Goal: Information Seeking & Learning: Learn about a topic

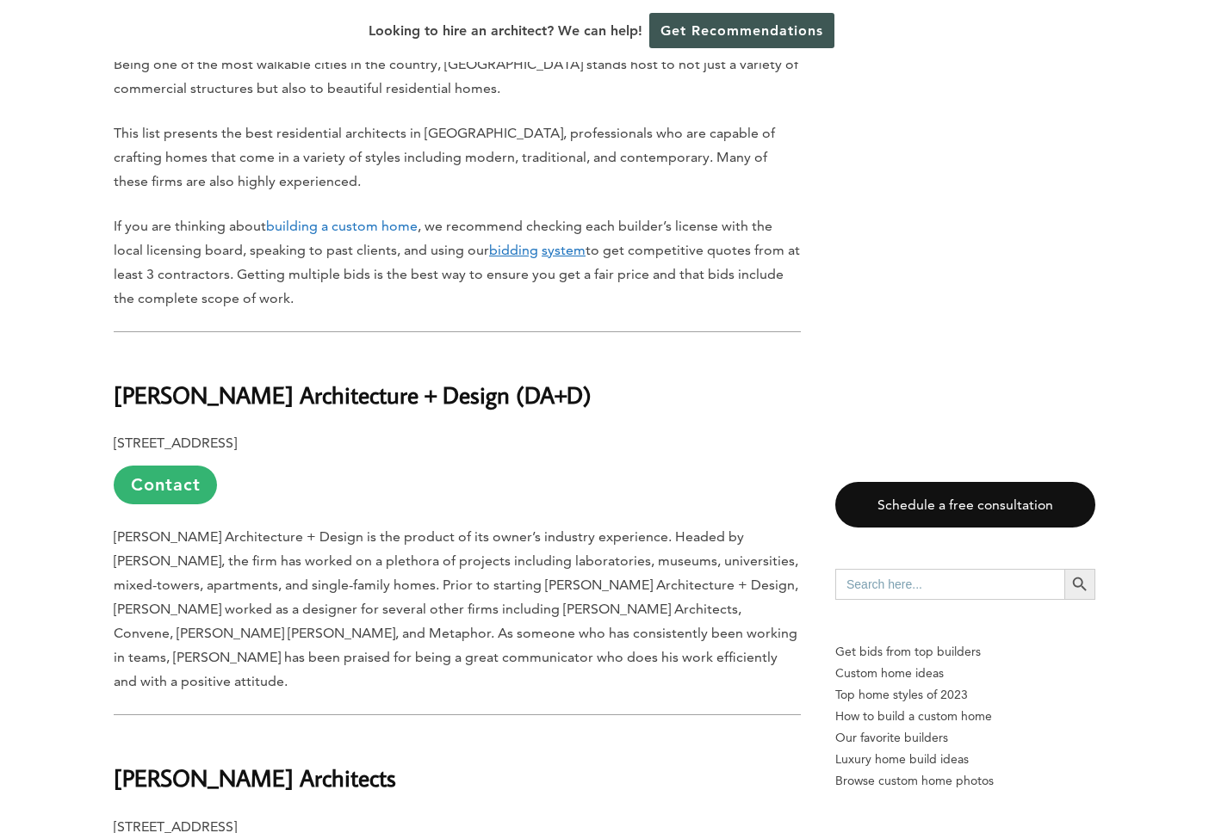
scroll to position [1061, 0]
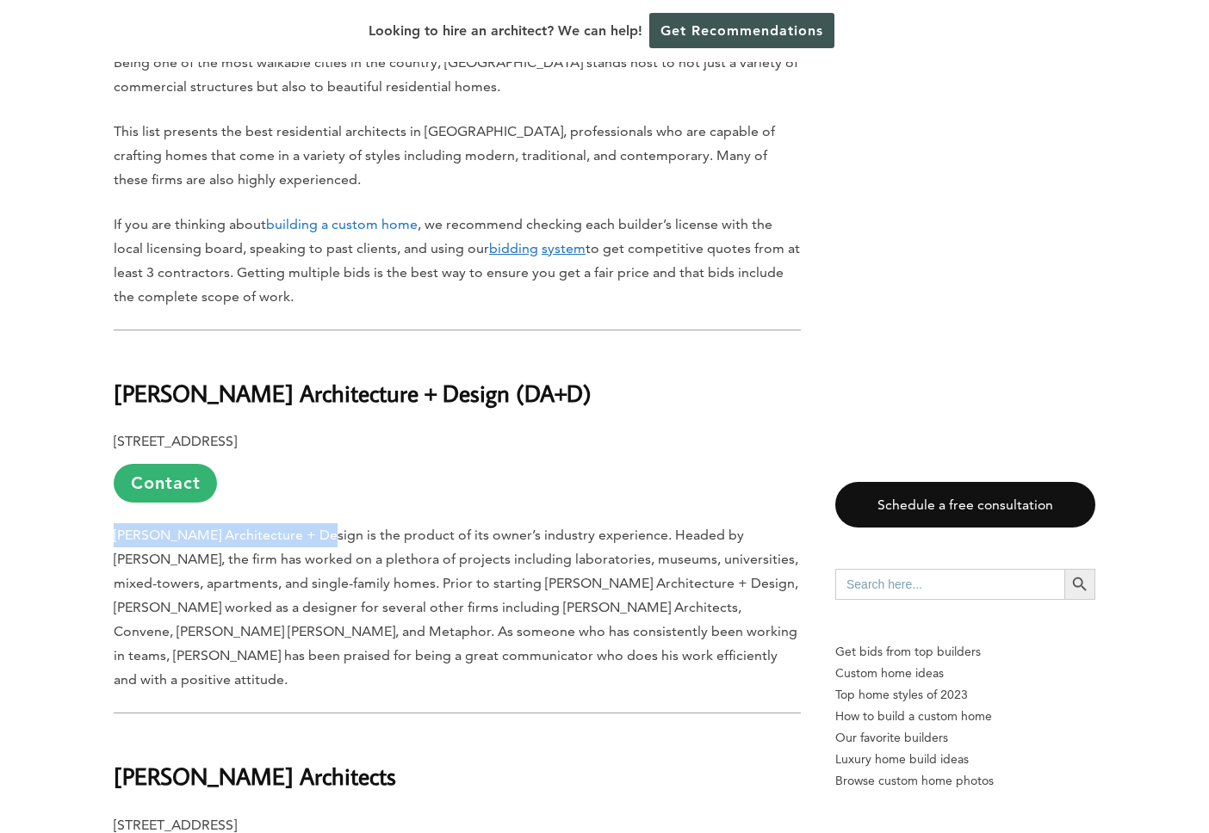
drag, startPoint x: 312, startPoint y: 494, endPoint x: 110, endPoint y: 493, distance: 201.4
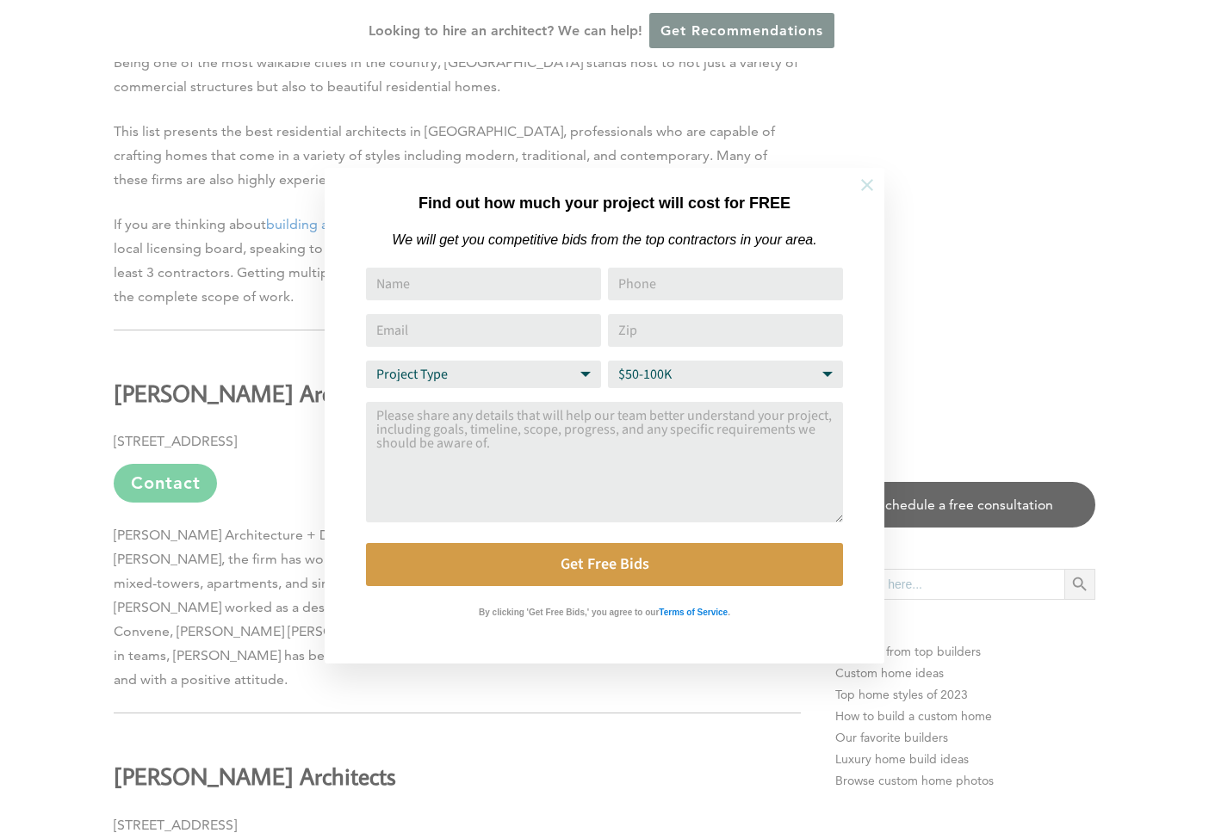
click at [863, 189] on icon at bounding box center [867, 185] width 12 height 12
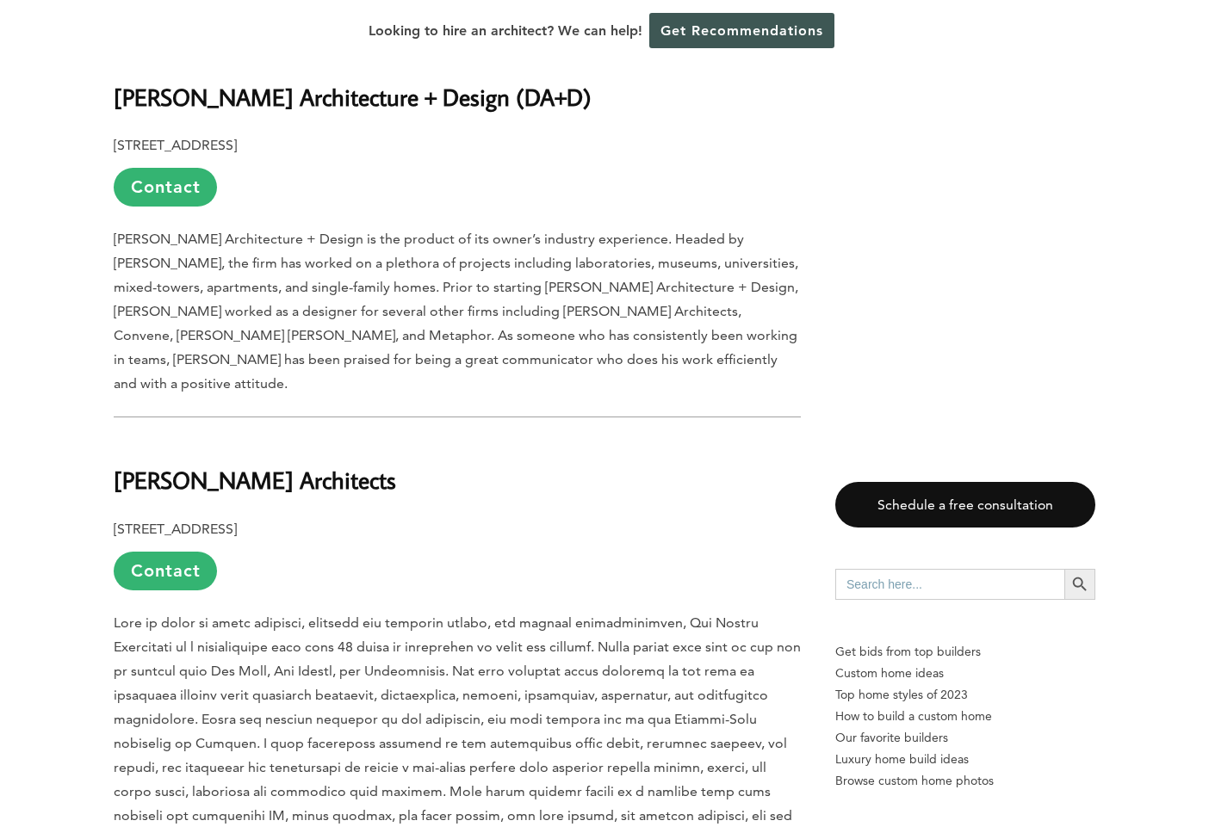
scroll to position [1433, 0]
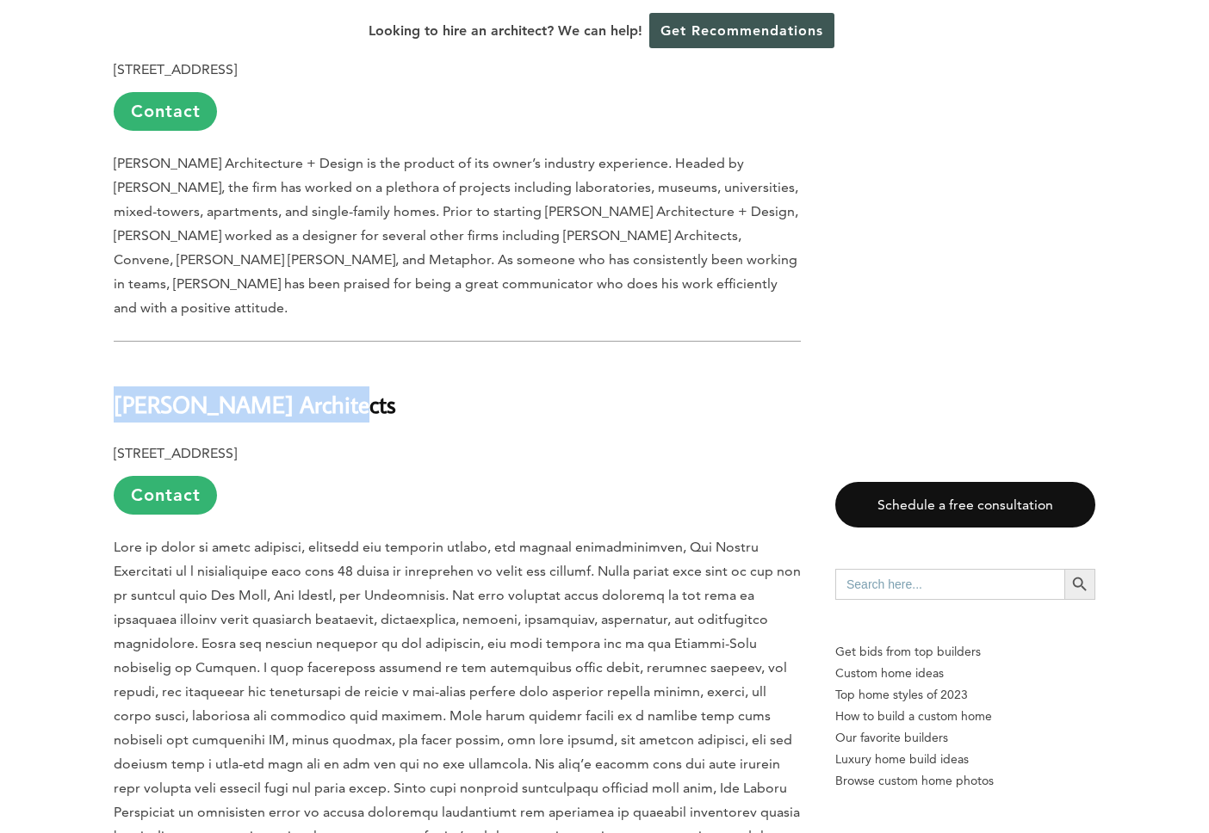
drag, startPoint x: 325, startPoint y: 337, endPoint x: 109, endPoint y: 342, distance: 215.2
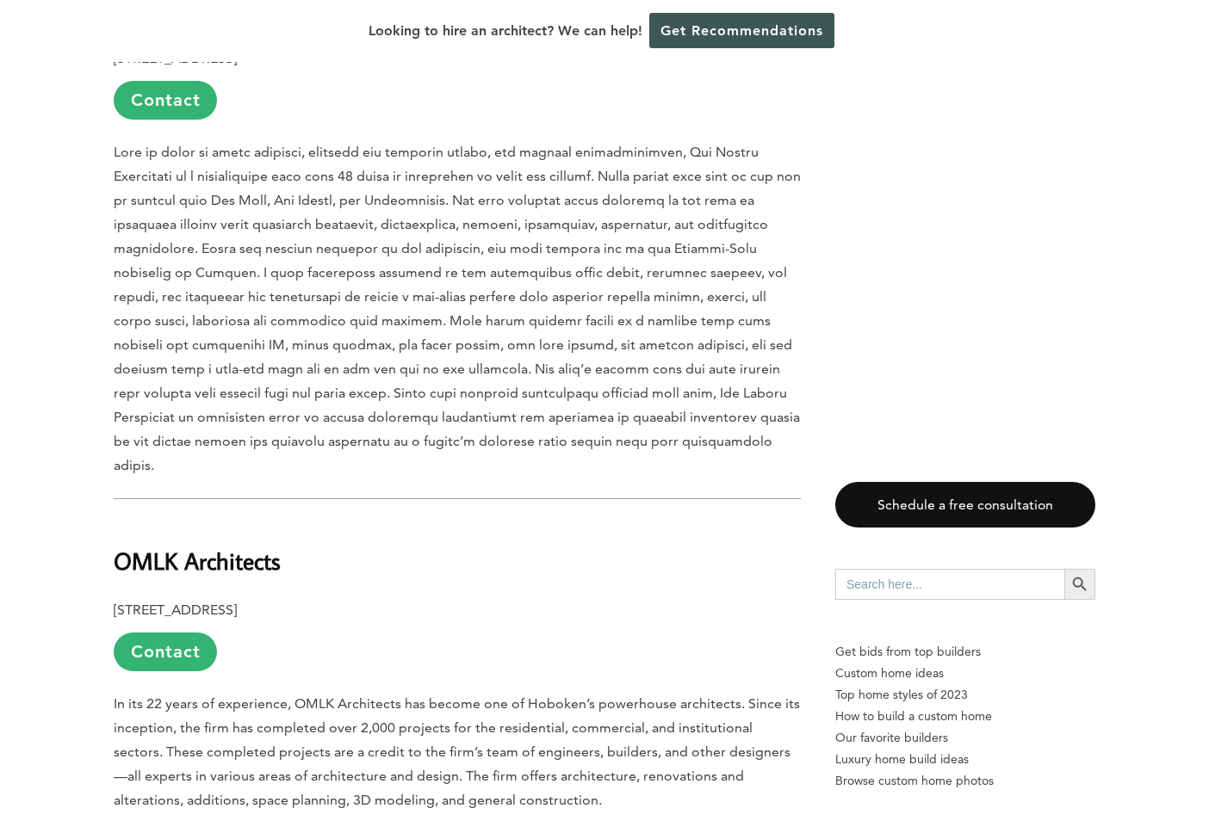
scroll to position [1840, 0]
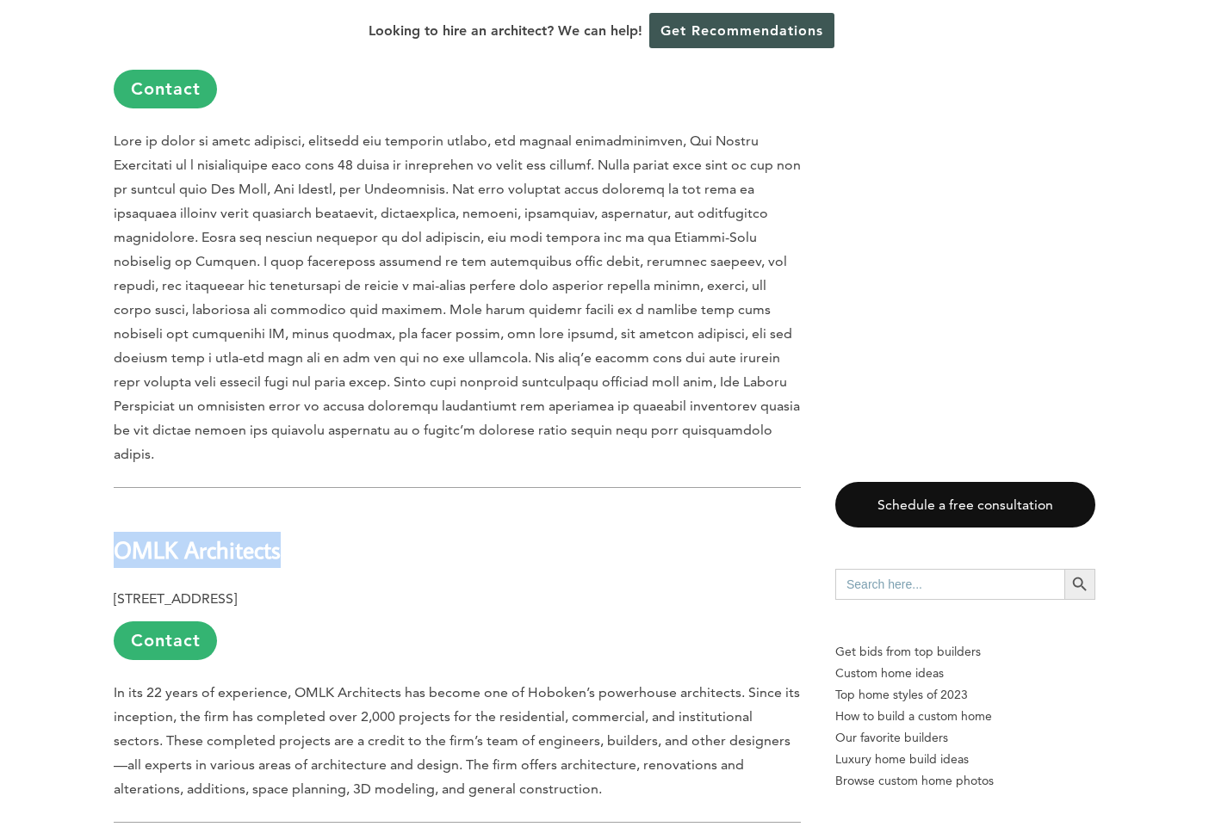
drag, startPoint x: 292, startPoint y: 458, endPoint x: 108, endPoint y: 457, distance: 183.4
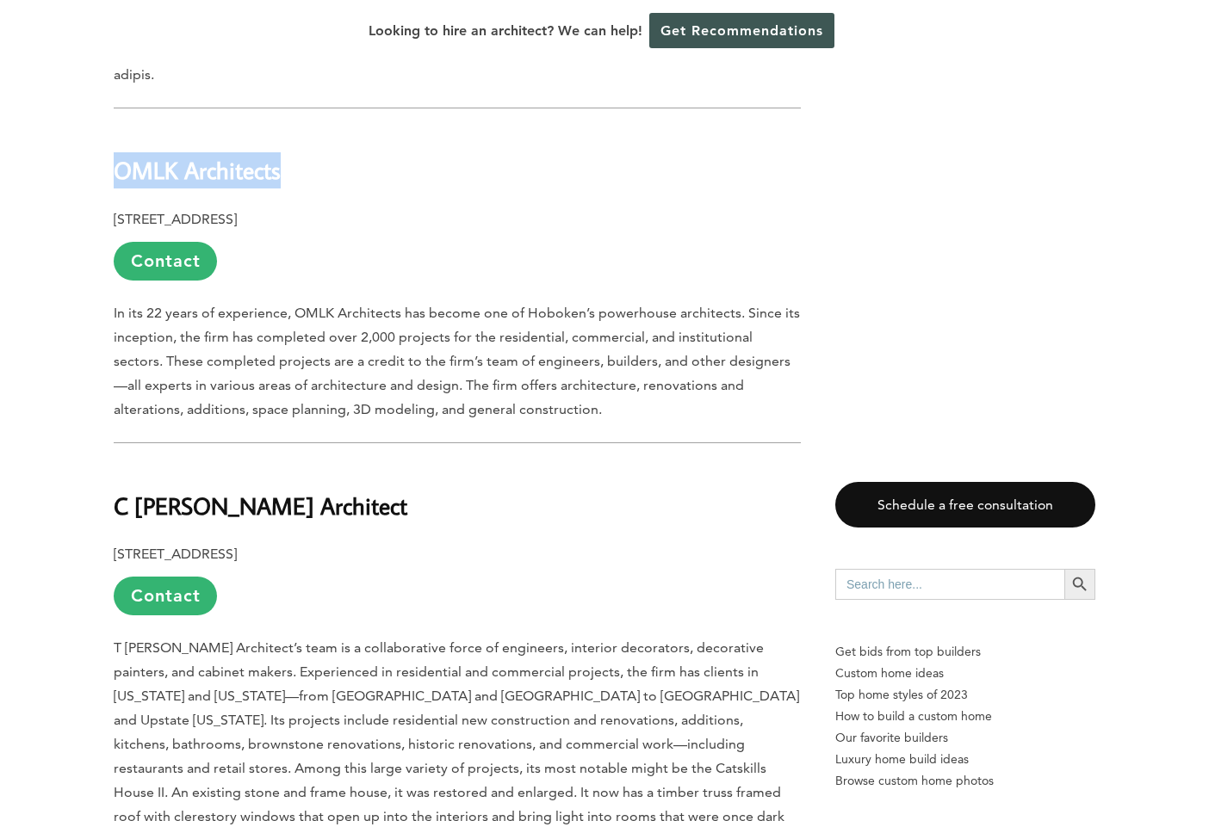
scroll to position [2247, 0]
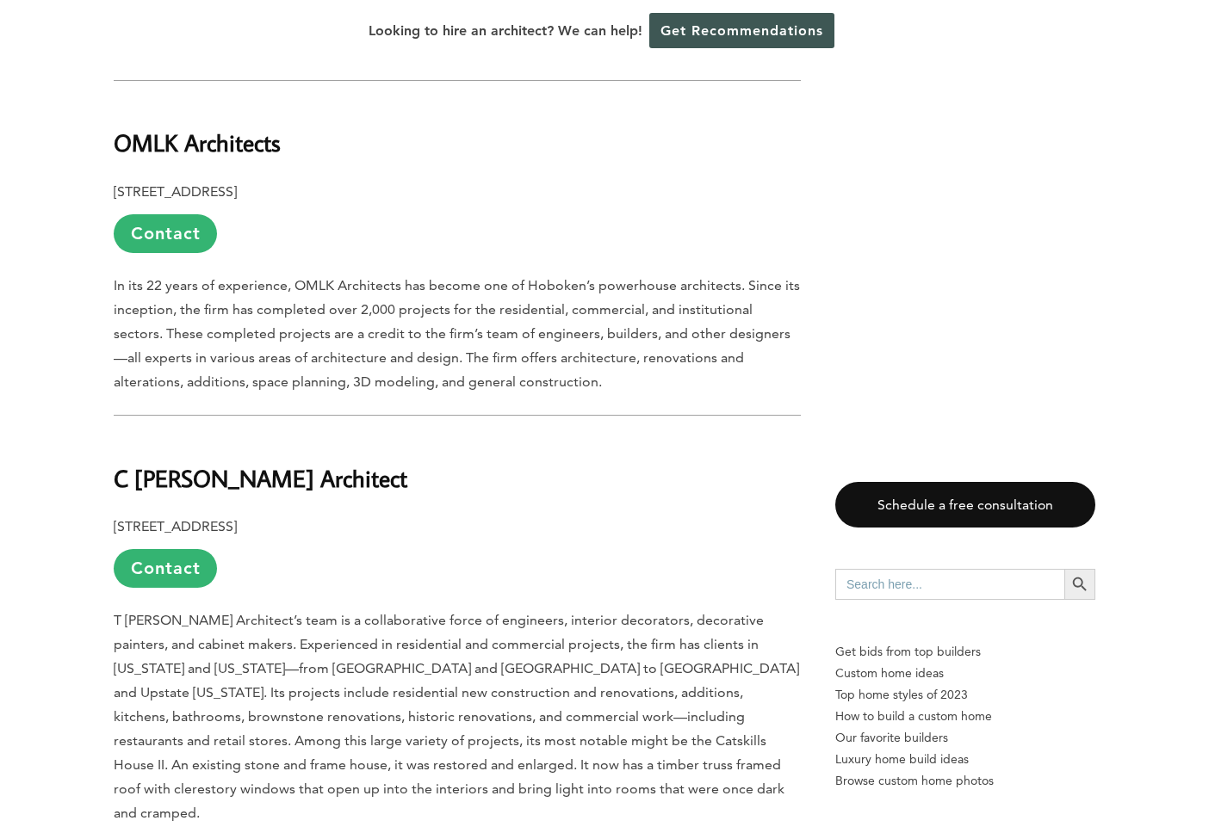
drag, startPoint x: 323, startPoint y: 398, endPoint x: 108, endPoint y: 398, distance: 215.2
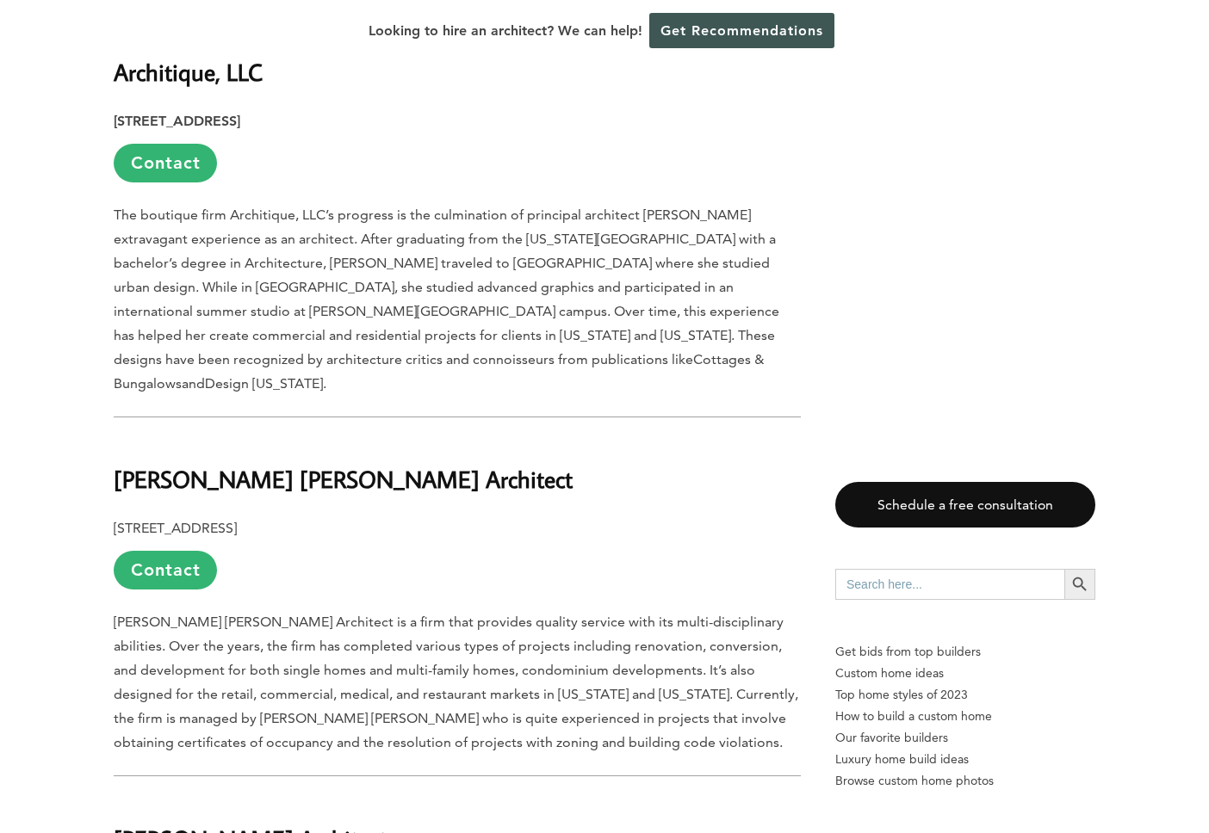
scroll to position [3104, 0]
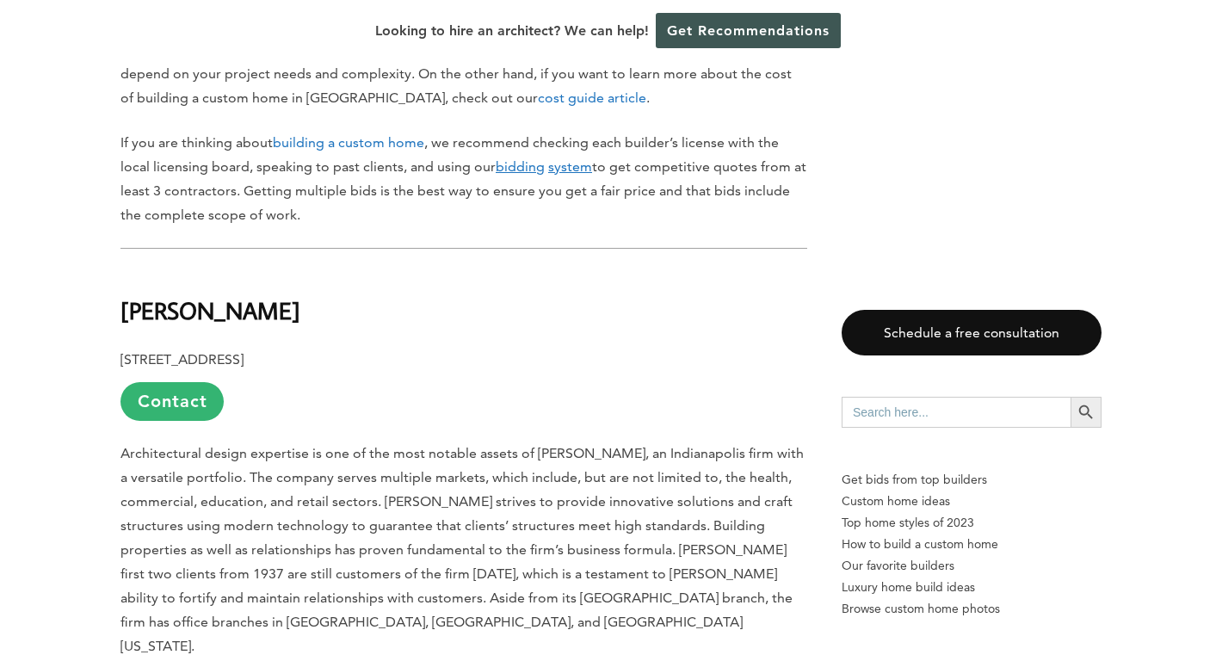
scroll to position [1253, 0]
click at [144, 294] on b "[PERSON_NAME]" at bounding box center [211, 309] width 180 height 30
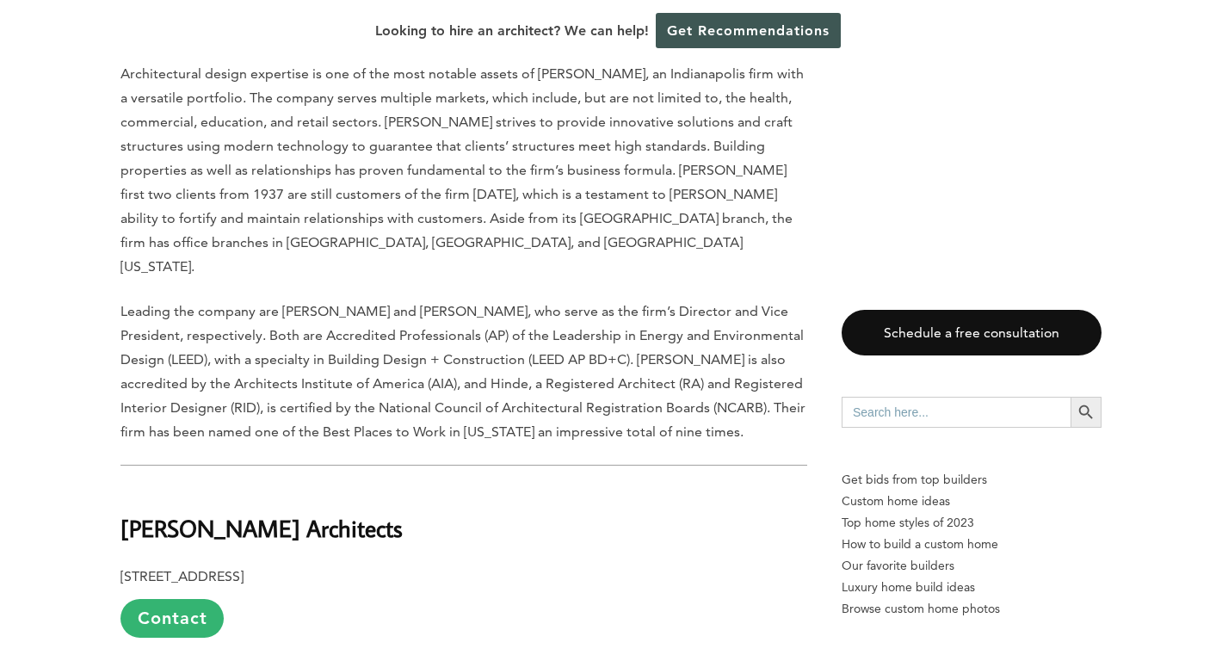
scroll to position [1777, 0]
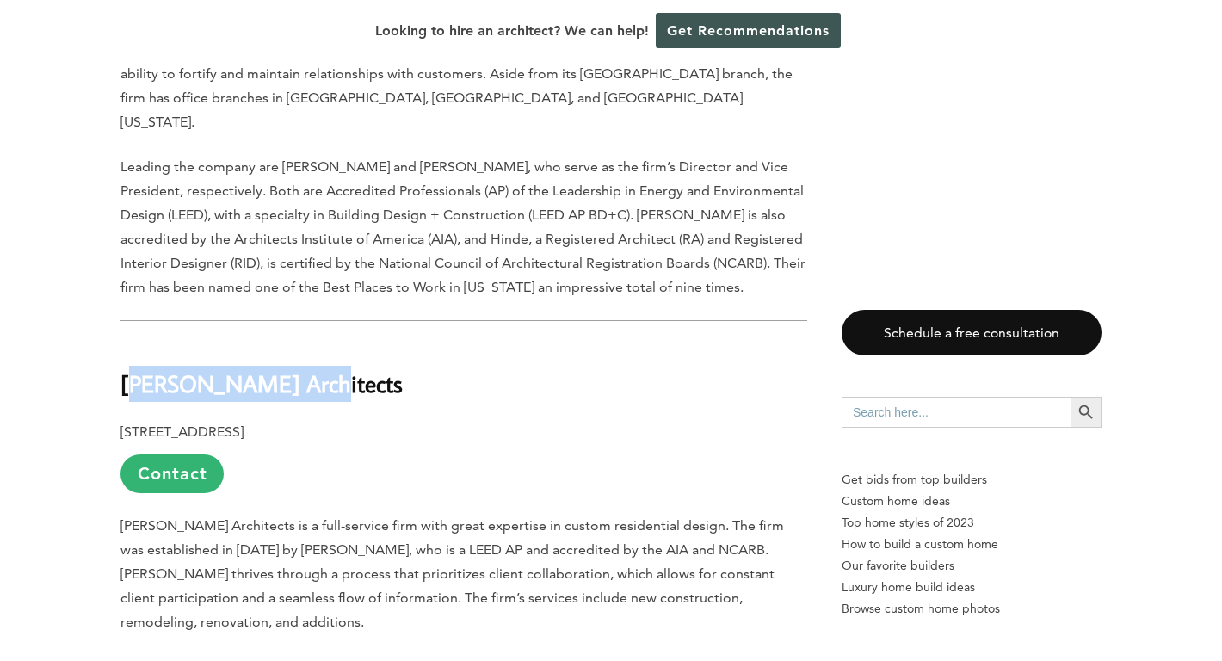
drag, startPoint x: 329, startPoint y: 331, endPoint x: 131, endPoint y: 331, distance: 198.0
click at [131, 342] on h2 "[PERSON_NAME] Architects" at bounding box center [464, 371] width 687 height 59
drag, startPoint x: 121, startPoint y: 333, endPoint x: 327, endPoint y: 337, distance: 206.6
click at [328, 342] on h2 "[PERSON_NAME] Architects" at bounding box center [464, 371] width 687 height 59
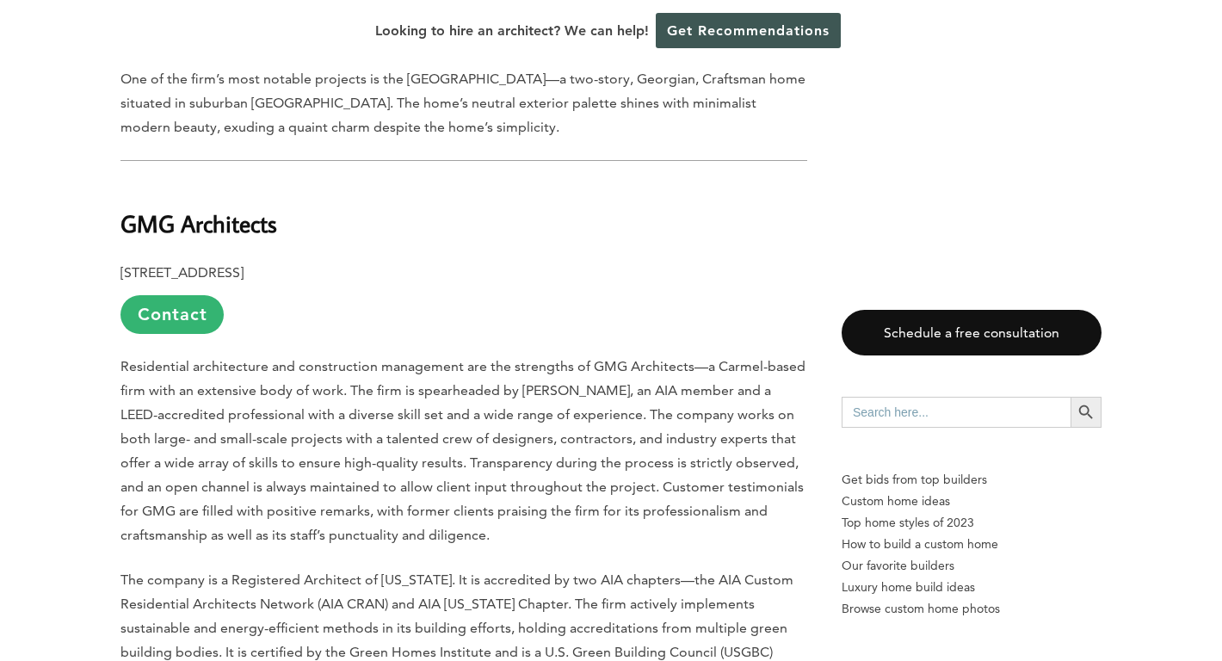
scroll to position [2483, 0]
drag, startPoint x: 288, startPoint y: 178, endPoint x: 125, endPoint y: 181, distance: 162.7
click at [125, 181] on h2 "GMG Architects" at bounding box center [464, 209] width 687 height 59
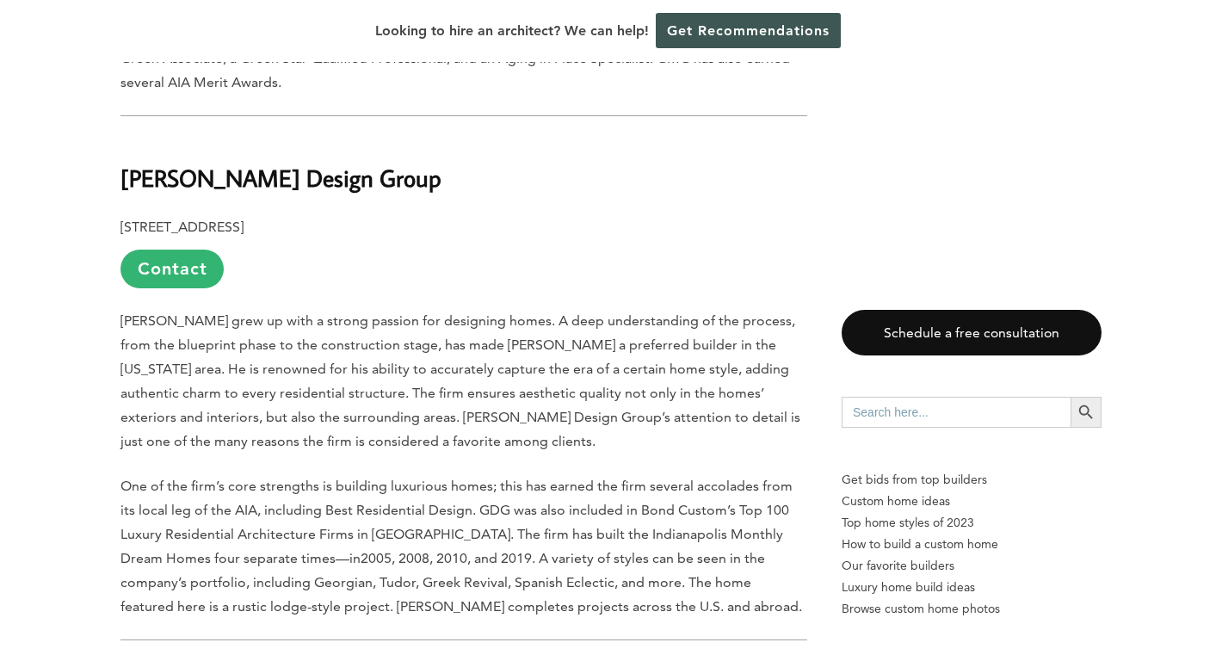
scroll to position [3105, 0]
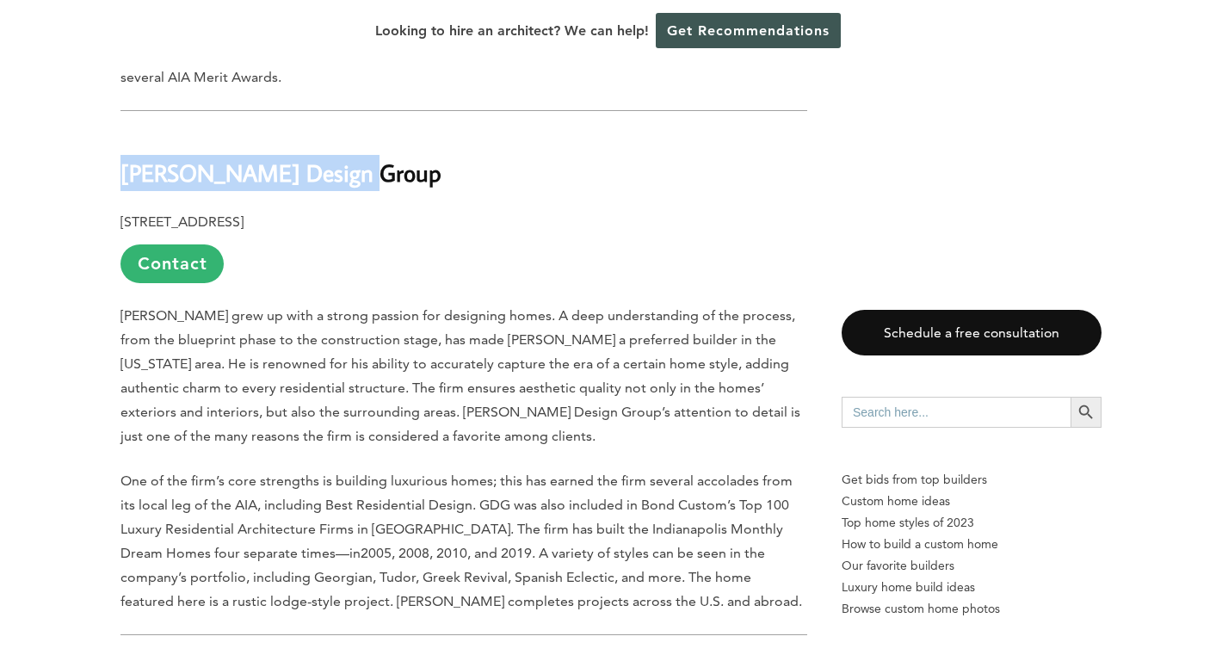
drag, startPoint x: 352, startPoint y: 131, endPoint x: 114, endPoint y: 129, distance: 237.6
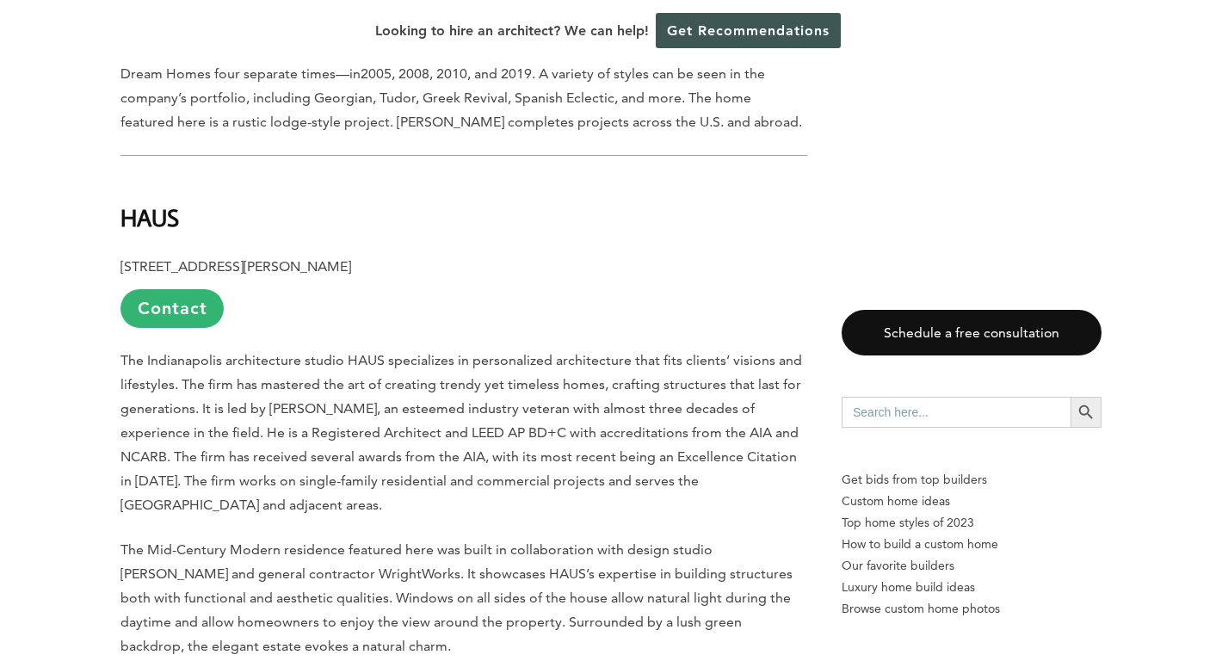
scroll to position [3682, 0]
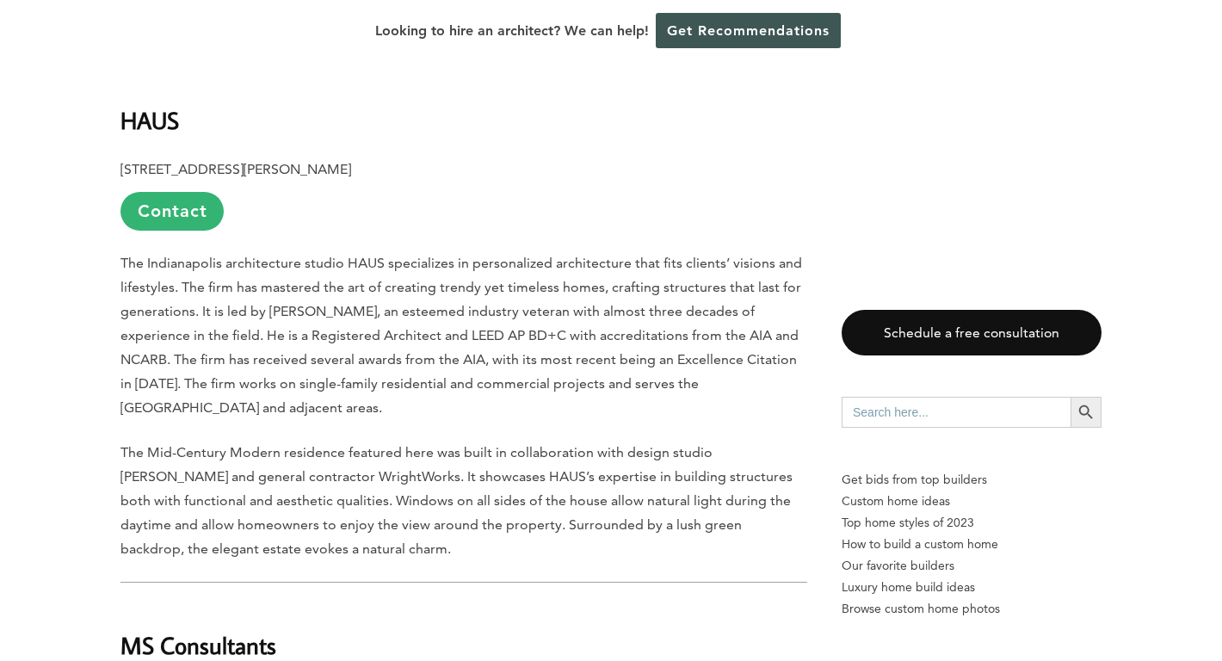
click at [163, 105] on b "HAUS" at bounding box center [150, 120] width 59 height 30
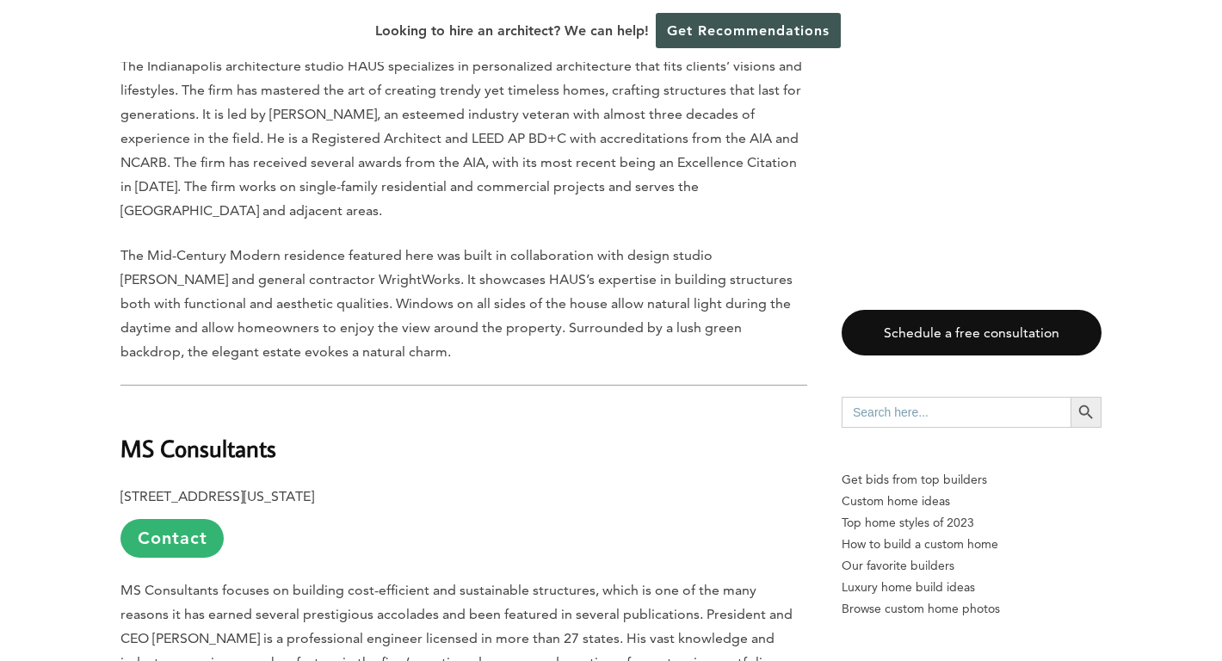
scroll to position [3967, 0]
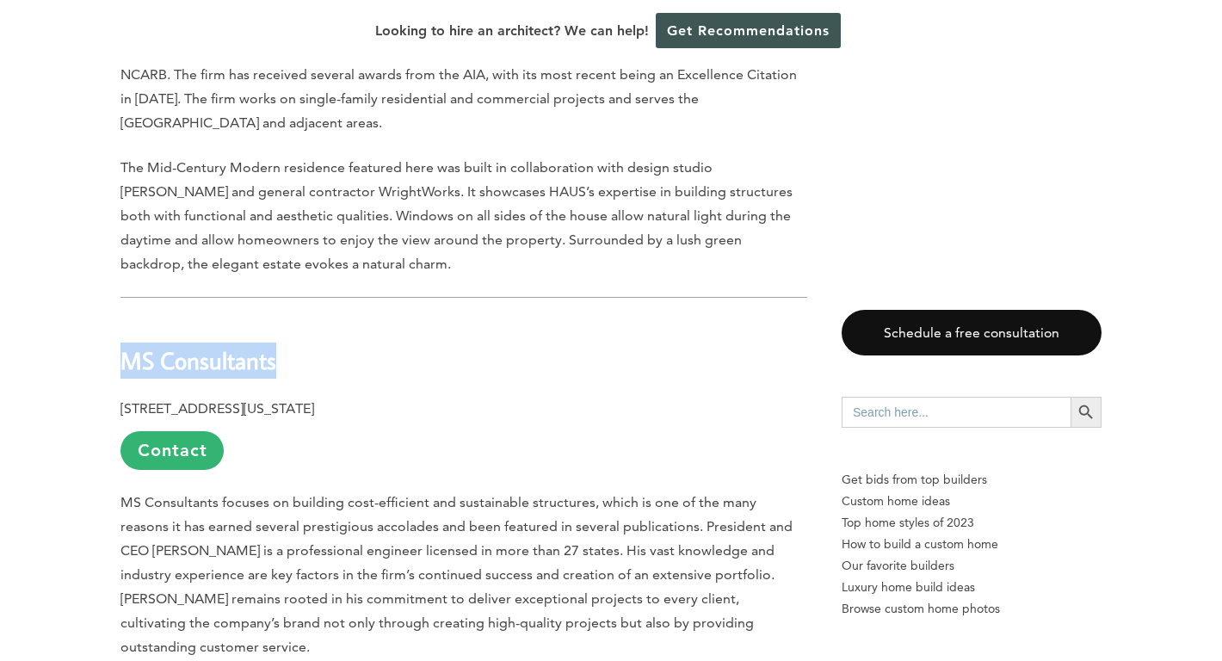
drag, startPoint x: 280, startPoint y: 297, endPoint x: 113, endPoint y: 296, distance: 167.0
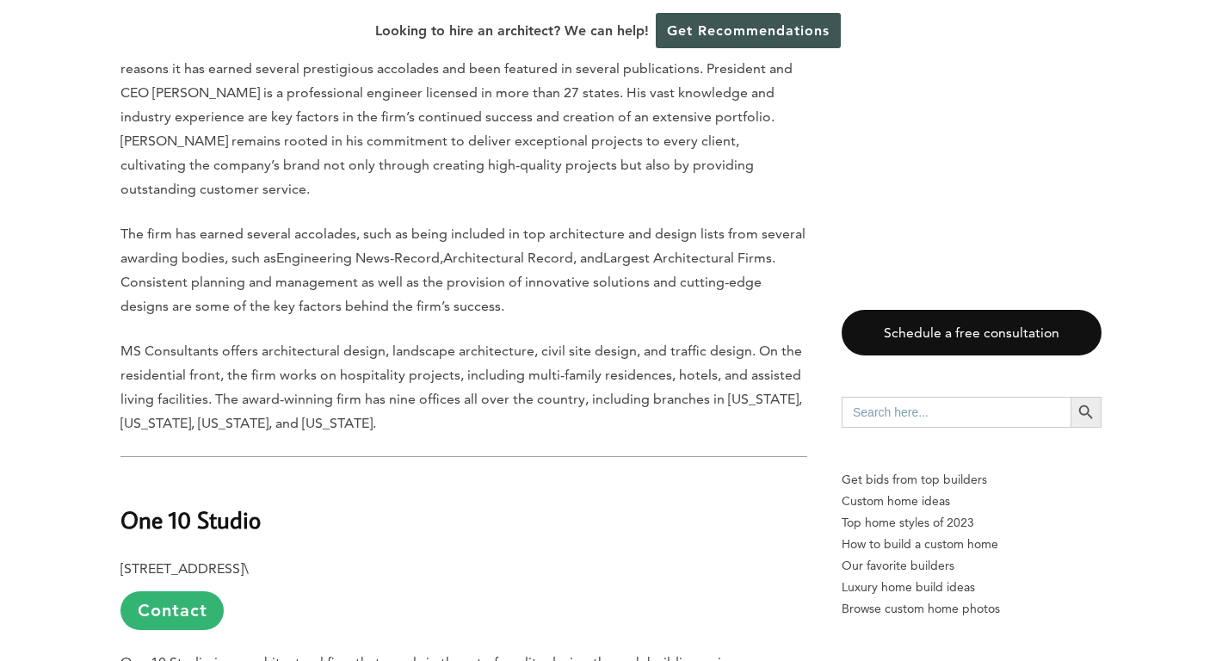
scroll to position [4445, 0]
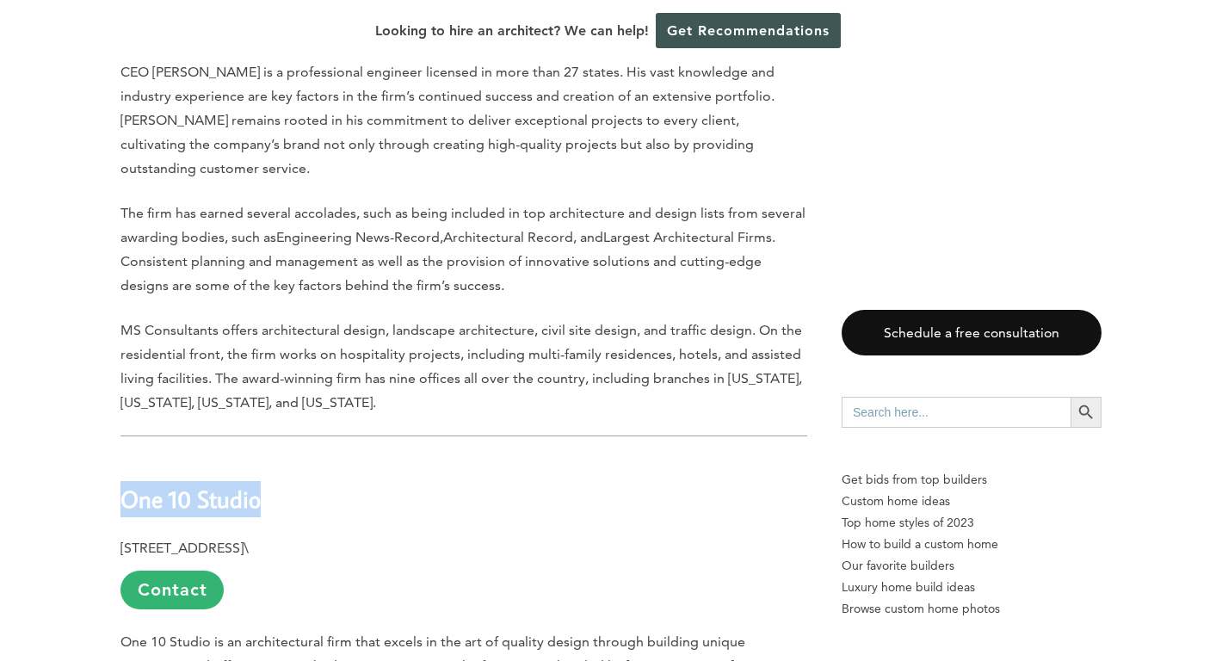
drag, startPoint x: 272, startPoint y: 410, endPoint x: 118, endPoint y: 407, distance: 154.1
click at [118, 407] on div "Last updated on [DATE] 04:46 pm The largest and most populous city in [US_STATE…" at bounding box center [611, 236] width 1036 height 7525
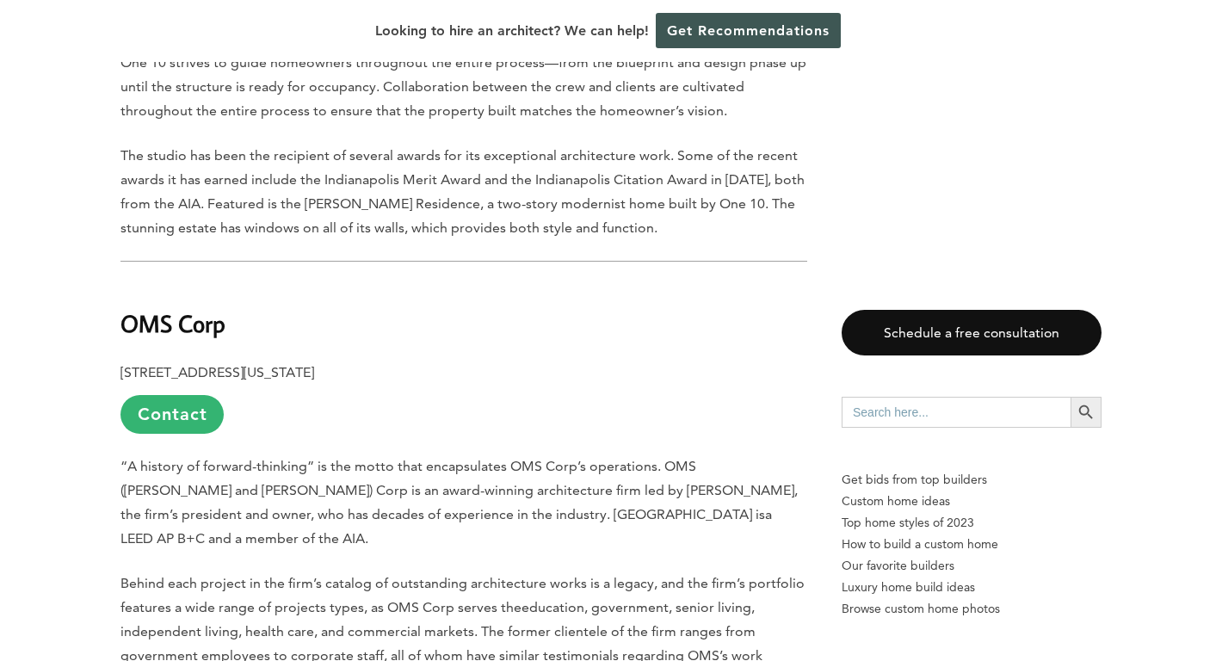
scroll to position [5167, 0]
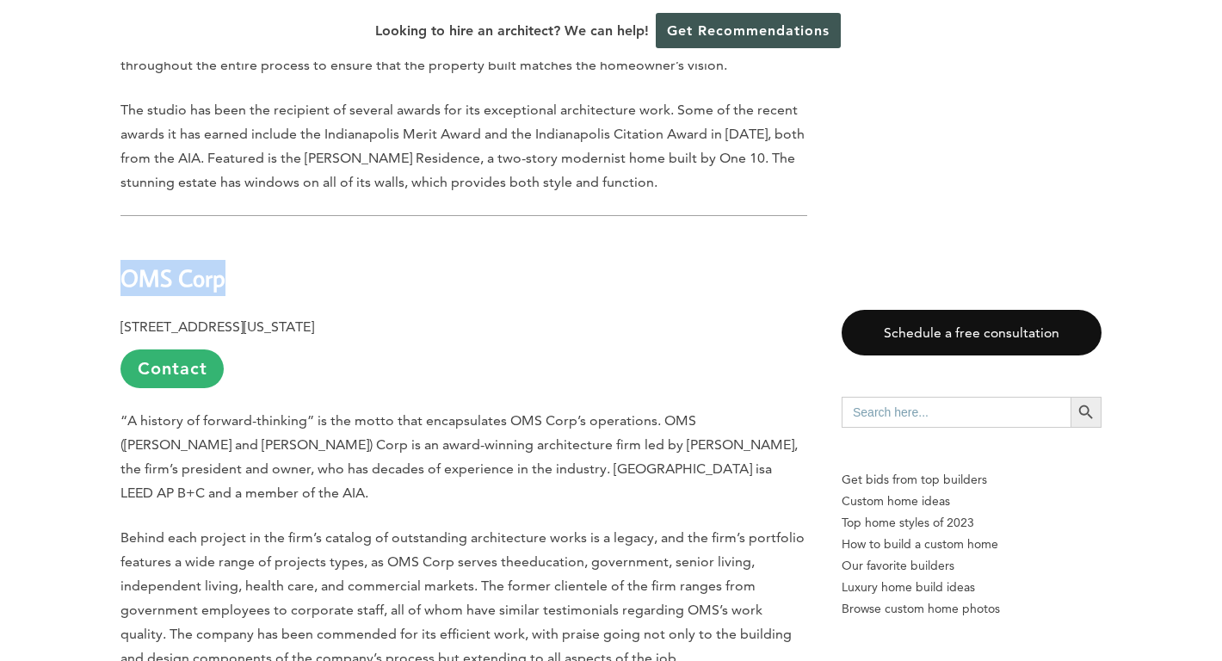
drag, startPoint x: 257, startPoint y: 186, endPoint x: 122, endPoint y: 186, distance: 135.1
click at [122, 237] on h2 "OMS Corp" at bounding box center [464, 266] width 687 height 59
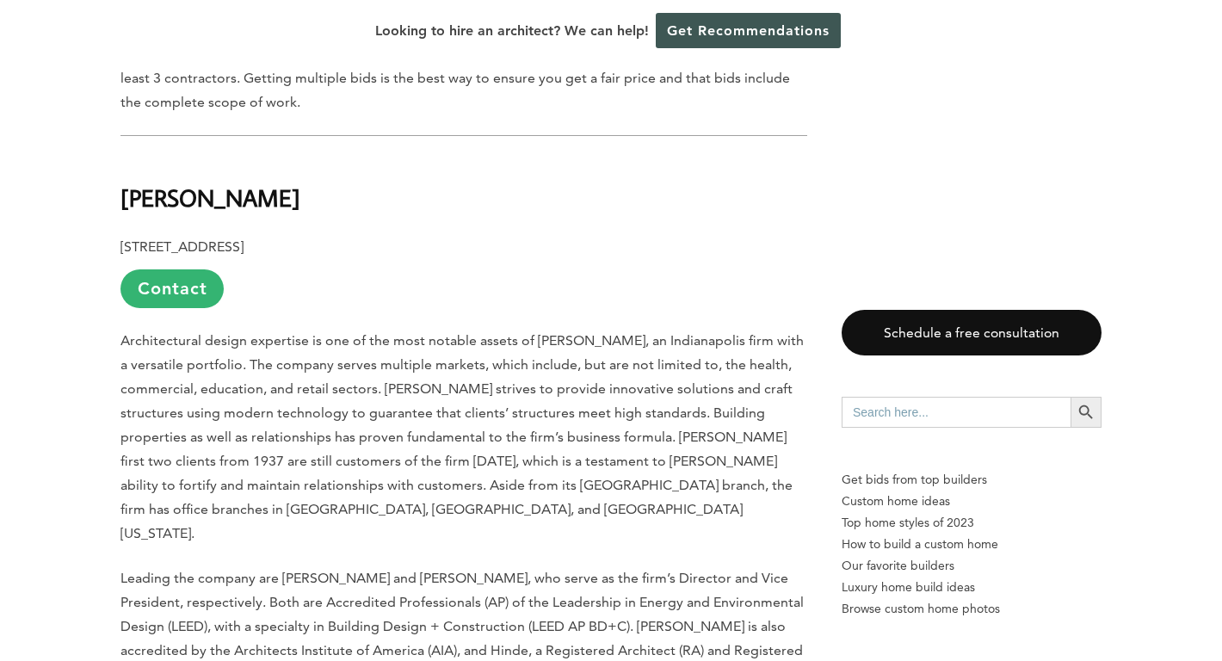
scroll to position [0, 0]
